Goal: Ask a question: Seek information or help from site administrators or community

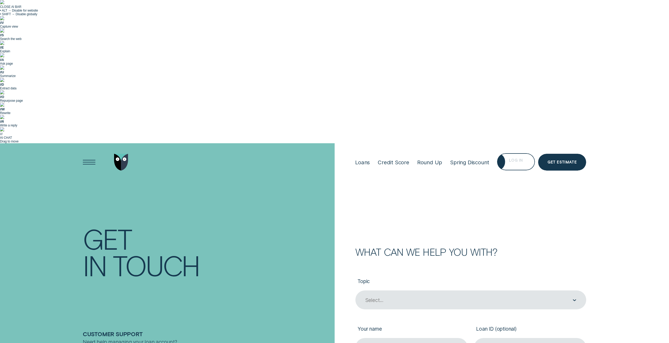
click at [524, 153] on div "Log in" at bounding box center [516, 161] width 38 height 17
click at [407, 297] on div "Select..." at bounding box center [470, 300] width 211 height 7
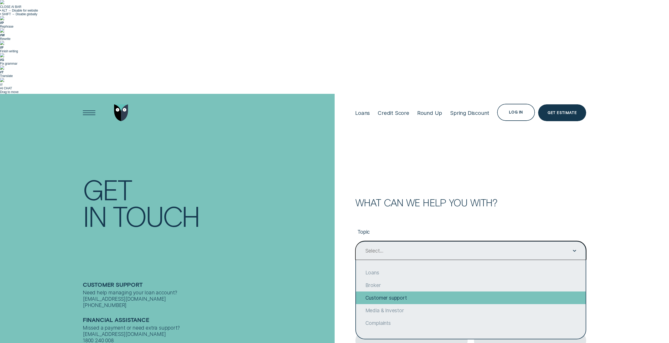
click at [400, 291] on div "Customer support" at bounding box center [471, 297] width 230 height 13
type input "Customer support"
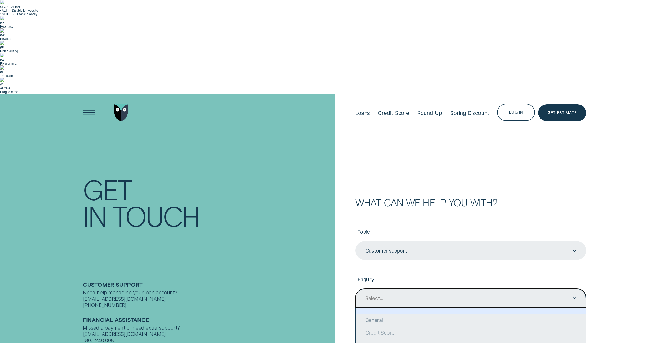
click at [397, 289] on div "Select..." at bounding box center [470, 298] width 231 height 19
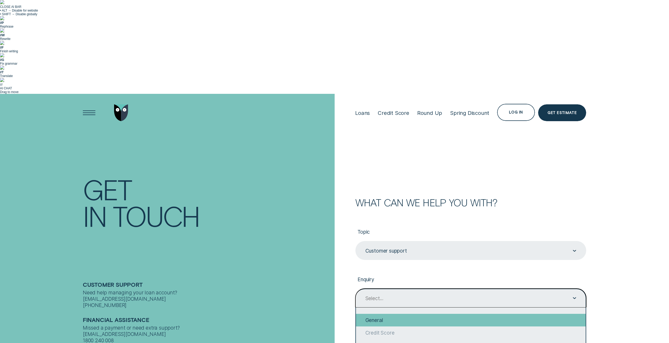
click at [383, 314] on div "General" at bounding box center [471, 320] width 230 height 13
type input "General"
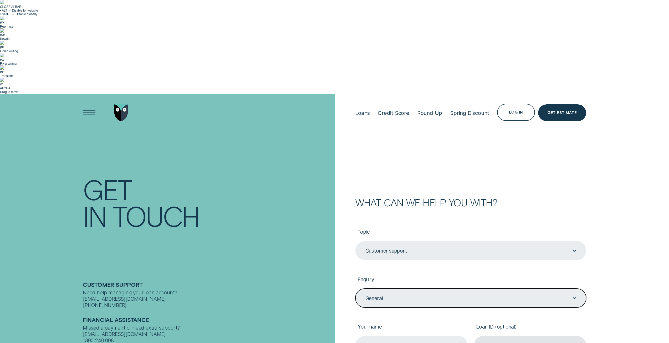
click at [399, 336] on input "Your name" at bounding box center [411, 345] width 112 height 19
type input "Ashish Sharma"
type input "ashishsharma9766@gmail.com"
type input "0470439134"
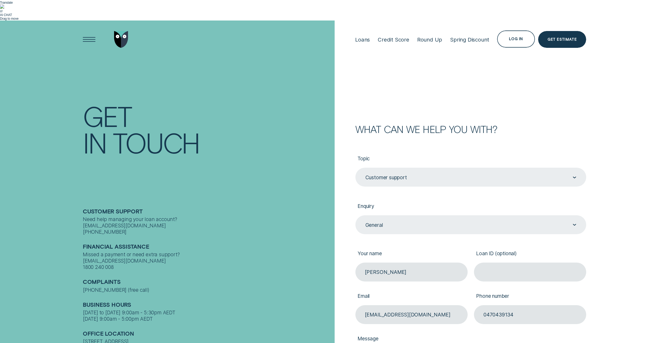
scroll to position [79, 0]
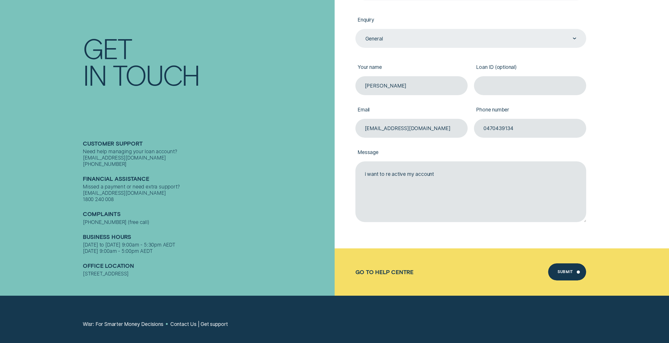
scroll to position [263, 0]
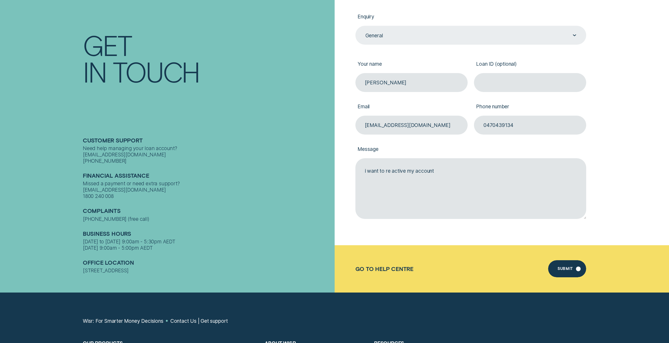
type textarea "i want to re active my account"
click at [554, 260] on div "Submit" at bounding box center [567, 268] width 38 height 17
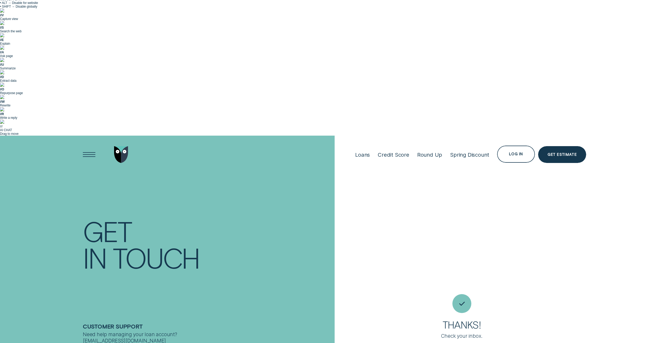
scroll to position [0, 0]
